Goal: Task Accomplishment & Management: Use online tool/utility

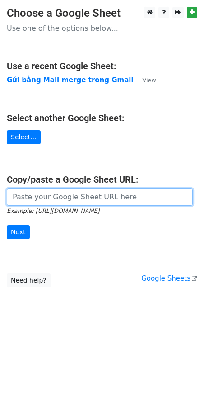
click at [44, 201] on input "url" at bounding box center [100, 196] width 186 height 17
paste input "[URL][DOMAIN_NAME]"
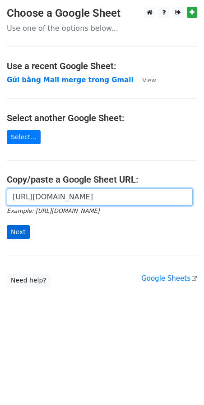
type input "[URL][DOMAIN_NAME]"
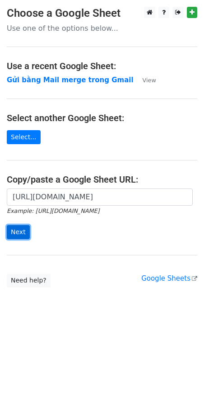
click at [17, 229] on input "Next" at bounding box center [18, 232] width 23 height 14
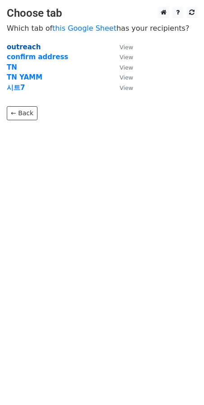
click at [18, 47] on strong "outreach" at bounding box center [24, 47] width 34 height 8
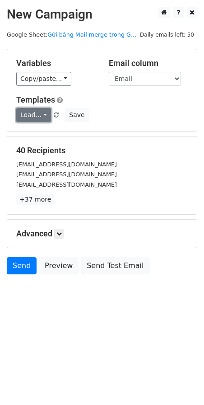
click at [33, 115] on link "Load..." at bounding box center [33, 115] width 35 height 14
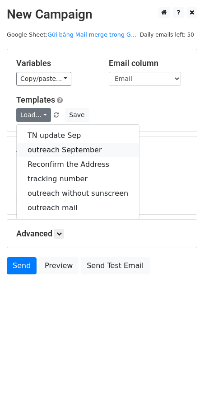
click at [48, 148] on link "outreach September" at bounding box center [78, 150] width 122 height 14
